Goal: Task Accomplishment & Management: Manage account settings

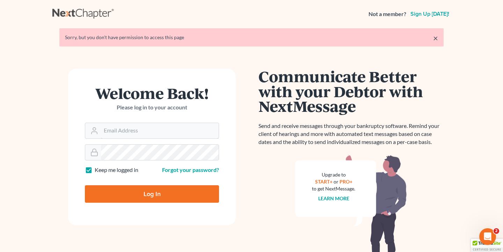
type input "[EMAIL_ADDRESS][DOMAIN_NAME]"
click at [152, 193] on input "Log In" at bounding box center [152, 193] width 134 height 17
type input "Thinking..."
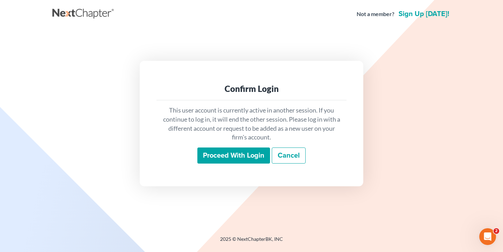
click at [217, 149] on input "Proceed with login" at bounding box center [233, 155] width 73 height 16
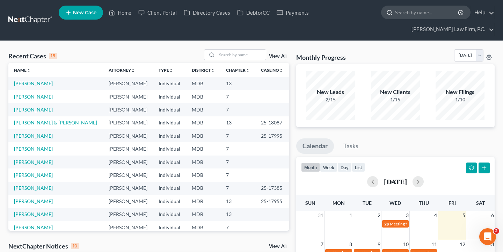
click at [438, 15] on input "search" at bounding box center [427, 12] width 64 height 13
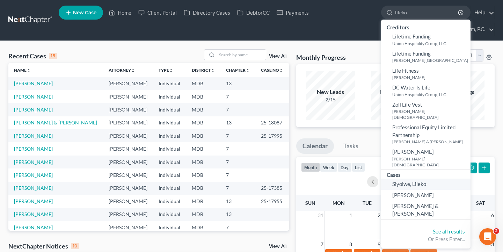
type input "lileko"
click at [412, 181] on span "Siyolwe, Lileko" at bounding box center [409, 184] width 34 height 6
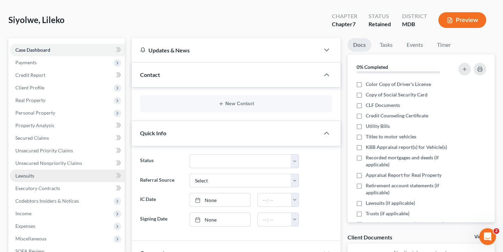
scroll to position [41, 0]
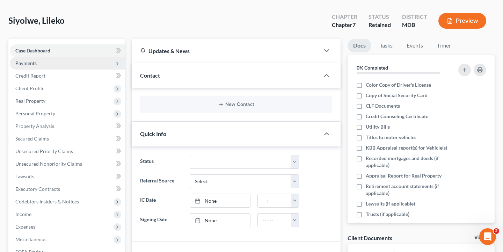
click at [49, 67] on span "Payments" at bounding box center [67, 63] width 115 height 13
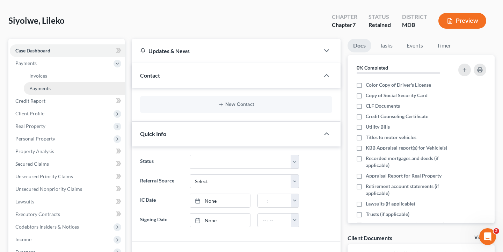
click at [49, 82] on link "Payments" at bounding box center [74, 88] width 101 height 13
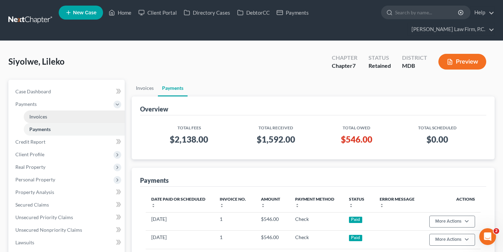
click at [51, 115] on link "Invoices" at bounding box center [74, 116] width 101 height 13
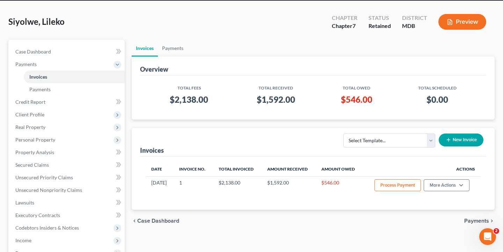
scroll to position [45, 0]
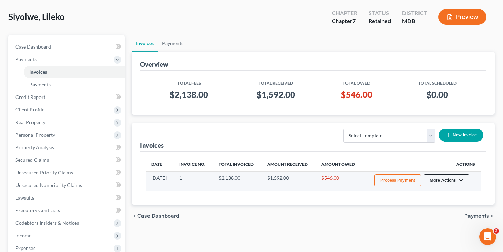
click at [437, 180] on button "More Actions" at bounding box center [447, 180] width 46 height 12
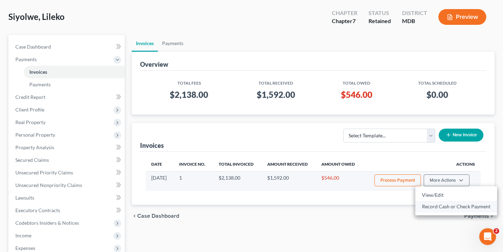
click at [434, 208] on link "Record Cash or Check Payment" at bounding box center [456, 206] width 82 height 12
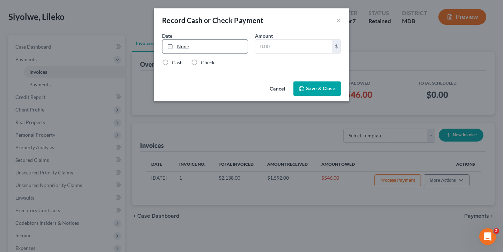
click at [201, 45] on link "None" at bounding box center [204, 46] width 85 height 13
click at [275, 47] on input "text" at bounding box center [293, 46] width 77 height 13
type input "546"
click at [193, 68] on div "Date 9/5/2025 close Date 9/5/2025 Time 12:00 AM chevron_left September 2025 che…" at bounding box center [252, 55] width 196 height 46
click at [201, 64] on label "Check" at bounding box center [208, 62] width 14 height 7
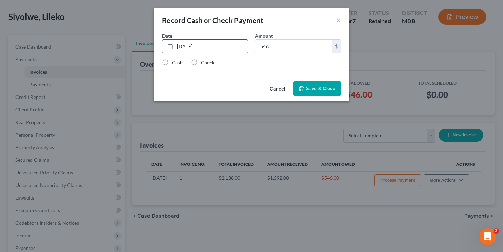
click at [204, 64] on input "Check" at bounding box center [206, 61] width 5 height 5
radio input "true"
click at [321, 90] on button "Save & Close" at bounding box center [317, 88] width 48 height 15
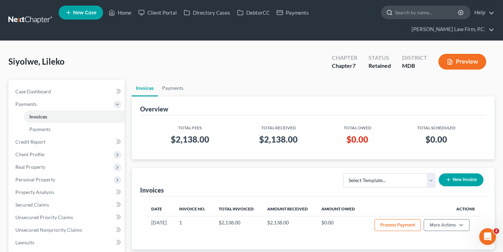
scroll to position [0, 0]
click at [402, 12] on input "search" at bounding box center [427, 12] width 64 height 13
paste input "Gatling, Monique"
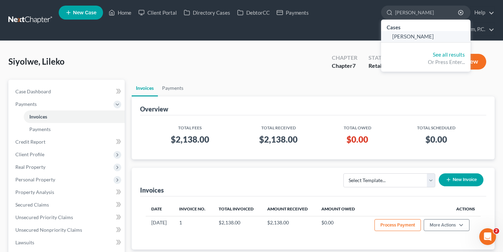
type input "Gatling, Monique"
click at [409, 34] on span "Gatling, Monique" at bounding box center [413, 36] width 42 height 6
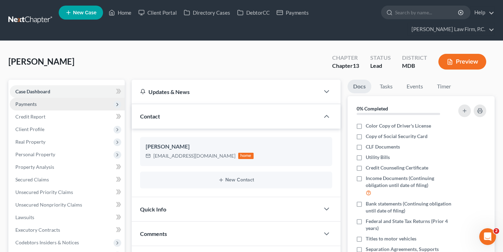
click at [37, 101] on span "Payments" at bounding box center [67, 104] width 115 height 13
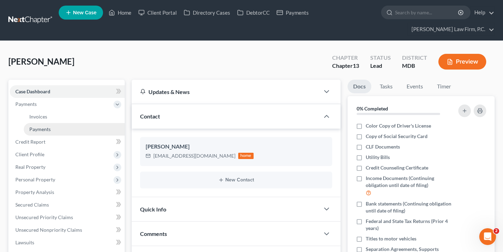
click at [37, 131] on span "Payments" at bounding box center [39, 129] width 21 height 6
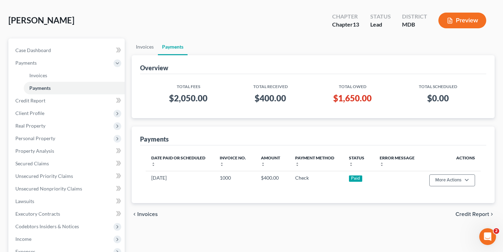
scroll to position [54, 0]
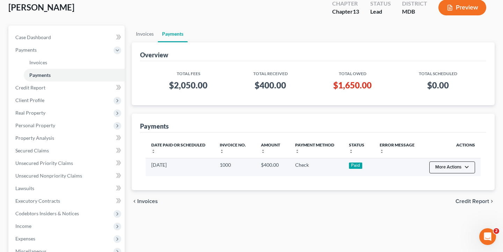
click at [443, 164] on button "More Actions" at bounding box center [452, 167] width 46 height 12
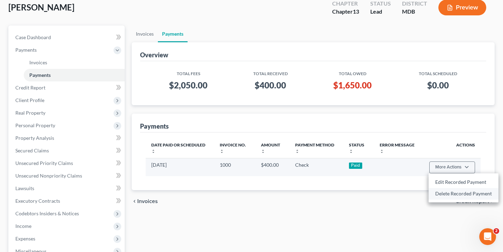
click at [440, 191] on link "Delete Recorded Payment" at bounding box center [464, 194] width 70 height 12
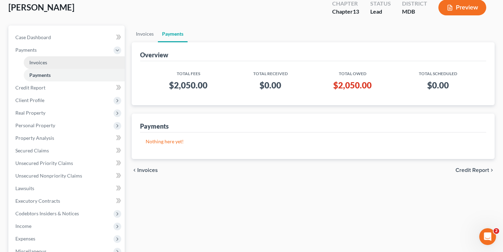
click at [86, 65] on link "Invoices" at bounding box center [74, 62] width 101 height 13
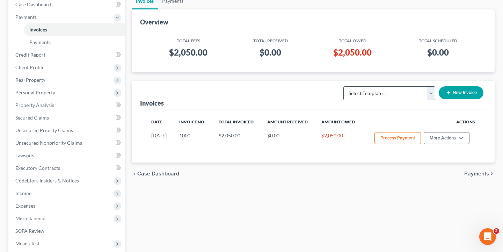
scroll to position [91, 0]
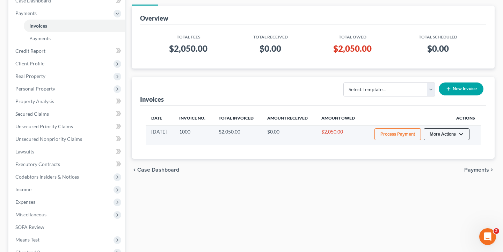
click at [441, 133] on button "More Actions" at bounding box center [447, 134] width 46 height 12
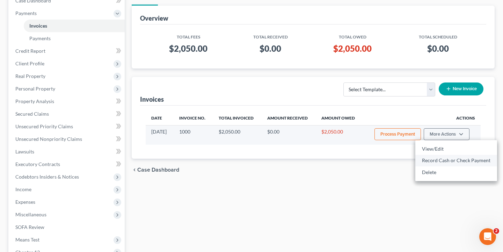
click at [439, 160] on link "Record Cash or Check Payment" at bounding box center [456, 160] width 82 height 12
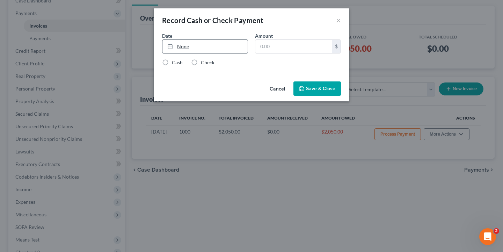
click at [197, 50] on link "None" at bounding box center [204, 46] width 85 height 13
click at [284, 46] on input "text" at bounding box center [293, 46] width 77 height 13
type input "425"
click at [201, 60] on label "Check" at bounding box center [208, 62] width 14 height 7
click at [204, 60] on input "Check" at bounding box center [206, 61] width 5 height 5
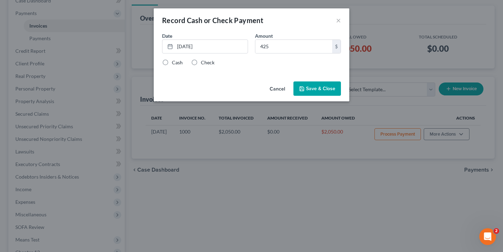
radio input "true"
click at [323, 88] on button "Save & Close" at bounding box center [317, 88] width 48 height 15
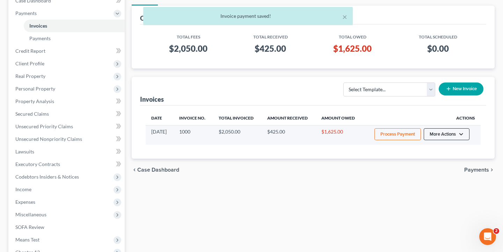
click at [443, 139] on button "More Actions" at bounding box center [447, 134] width 46 height 12
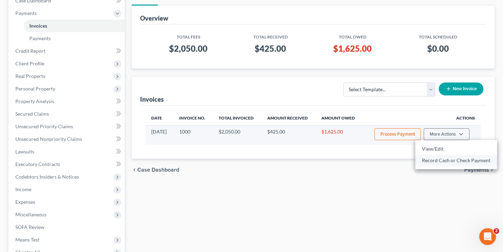
click at [439, 163] on link "Record Cash or Check Payment" at bounding box center [456, 160] width 82 height 12
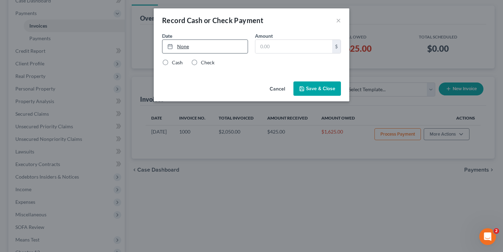
click at [189, 51] on link "None" at bounding box center [204, 46] width 85 height 13
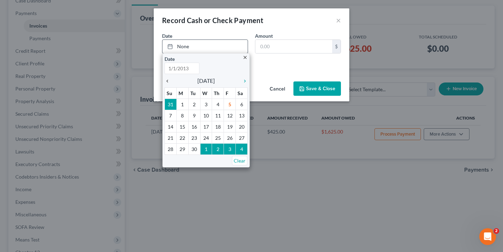
type input "9/5/2025"
click at [168, 80] on icon "chevron_left" at bounding box center [169, 81] width 9 height 6
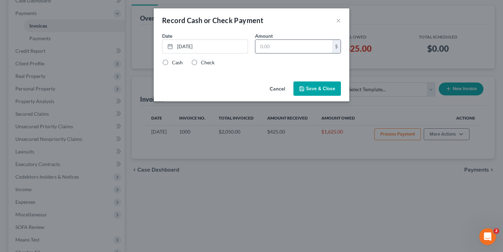
click at [280, 46] on input "text" at bounding box center [293, 46] width 77 height 13
type input "400"
click at [202, 61] on label "Check" at bounding box center [208, 62] width 14 height 7
click at [204, 61] on input "Check" at bounding box center [206, 61] width 5 height 5
radio input "true"
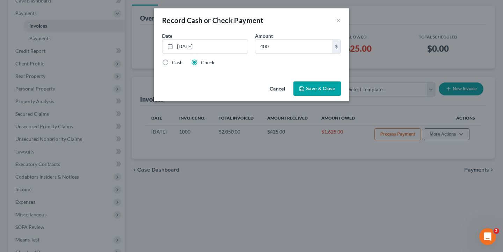
click at [311, 87] on button "Save & Close" at bounding box center [317, 88] width 48 height 15
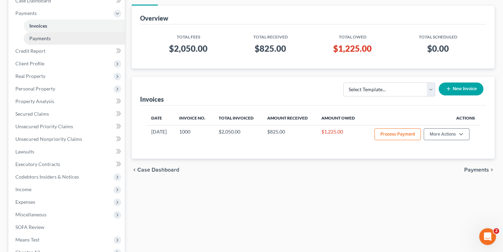
click at [41, 43] on link "Payments" at bounding box center [74, 38] width 101 height 13
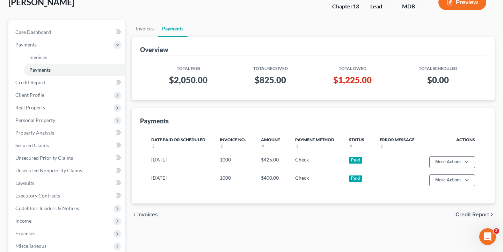
scroll to position [61, 0]
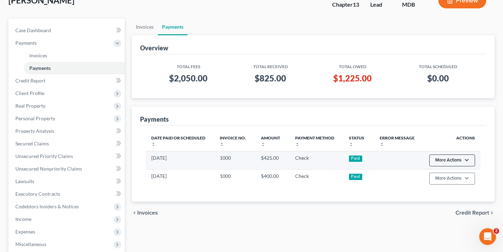
click at [448, 163] on button "More Actions" at bounding box center [452, 160] width 46 height 12
click at [448, 188] on link "Delete Recorded Payment" at bounding box center [464, 187] width 70 height 12
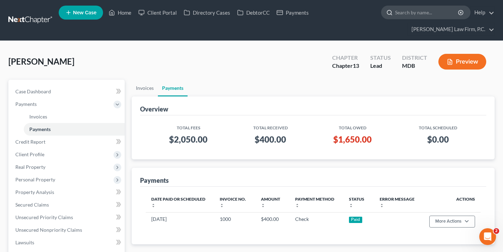
scroll to position [0, 0]
click at [407, 16] on input "search" at bounding box center [427, 12] width 64 height 13
paste input "Cunningham, Sherri"
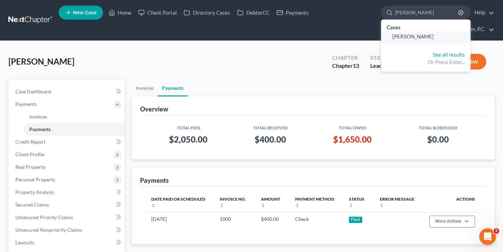
type input "Cunningham, Sherri"
click at [418, 37] on span "Cunningham, Sherri" at bounding box center [413, 36] width 42 height 6
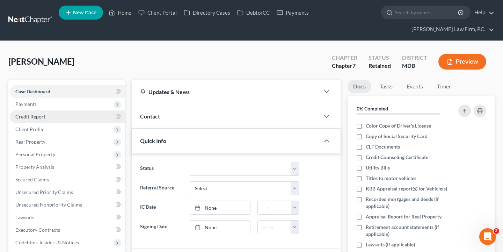
click at [28, 110] on link "Credit Report" at bounding box center [67, 116] width 115 height 13
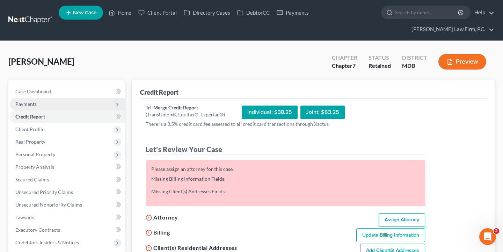
click at [29, 109] on span "Payments" at bounding box center [67, 104] width 115 height 13
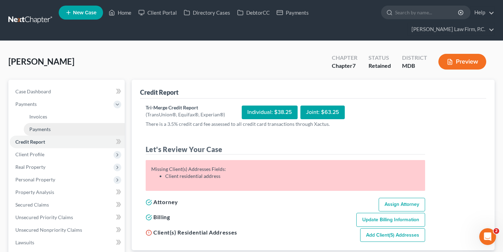
click at [56, 123] on link "Payments" at bounding box center [74, 129] width 101 height 13
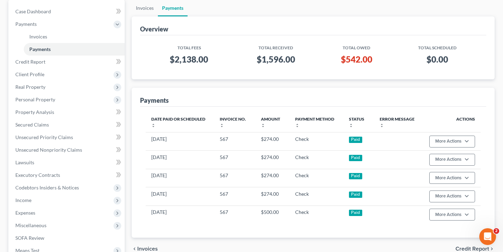
scroll to position [86, 0]
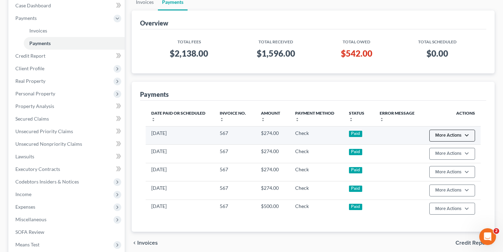
click at [444, 137] on button "More Actions" at bounding box center [452, 136] width 46 height 12
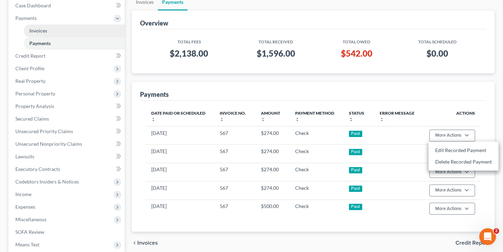
click at [45, 36] on link "Invoices" at bounding box center [74, 30] width 101 height 13
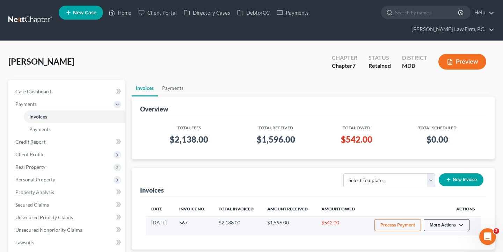
click at [440, 223] on button "More Actions" at bounding box center [447, 225] width 46 height 12
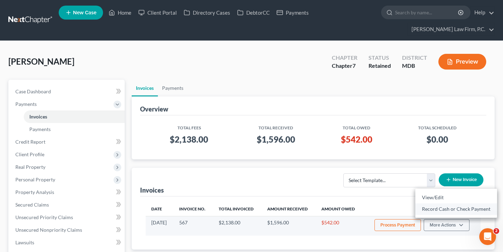
click at [439, 211] on link "Record Cash or Check Payment" at bounding box center [456, 209] width 82 height 12
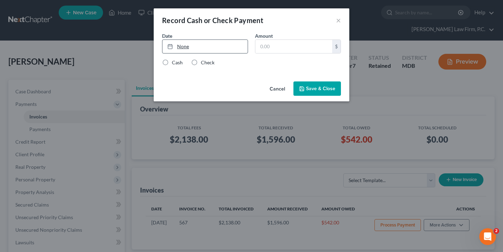
click at [192, 40] on link "None" at bounding box center [204, 46] width 85 height 13
click at [292, 37] on div "Amount $" at bounding box center [297, 42] width 93 height 21
click at [290, 44] on input "text" at bounding box center [293, 46] width 77 height 13
type input "200"
click at [199, 58] on div "Date 9/5/2025 close Date 9/5/2025 Time 12:00 AM chevron_left September 2025 che…" at bounding box center [252, 45] width 186 height 27
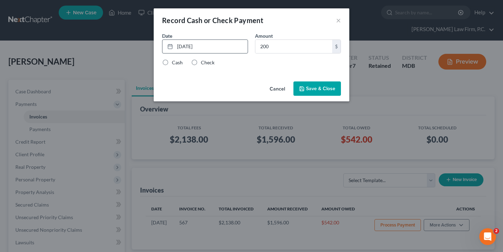
click at [201, 61] on label "Check" at bounding box center [208, 62] width 14 height 7
click at [204, 61] on input "Check" at bounding box center [206, 61] width 5 height 5
radio input "true"
click at [315, 82] on button "Save & Close" at bounding box center [317, 88] width 48 height 15
